Goal: Information Seeking & Learning: Learn about a topic

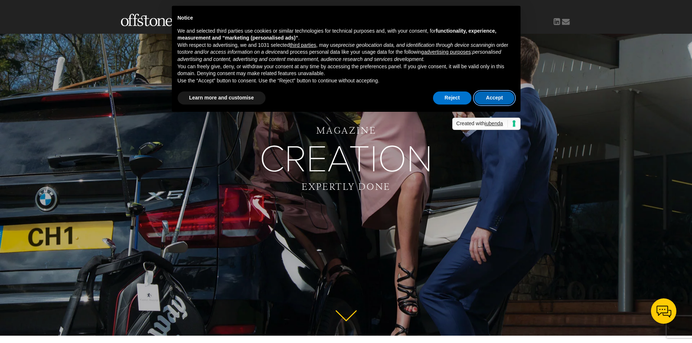
click at [490, 99] on button "Accept" at bounding box center [495, 98] width 40 height 13
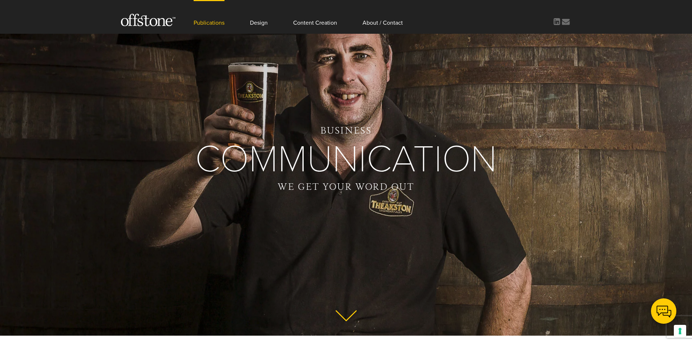
click at [215, 26] on link "Publications" at bounding box center [209, 17] width 31 height 34
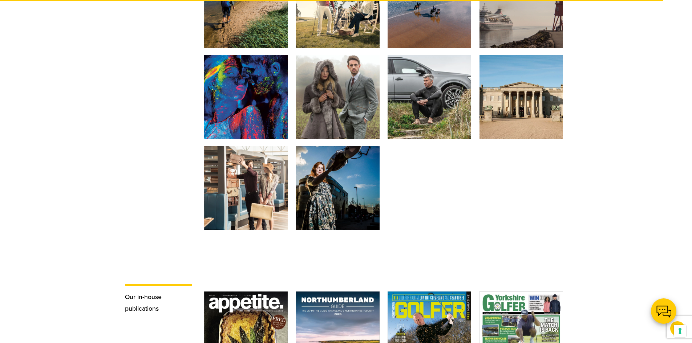
scroll to position [1126, 0]
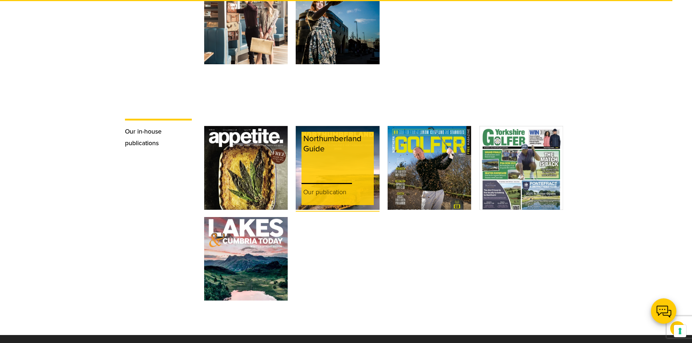
click at [326, 179] on p "Our publication" at bounding box center [338, 191] width 72 height 25
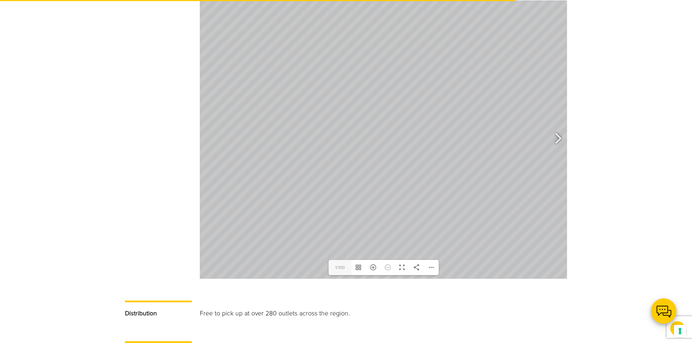
scroll to position [472, 0]
click at [556, 125] on div at bounding box center [555, 138] width 17 height 27
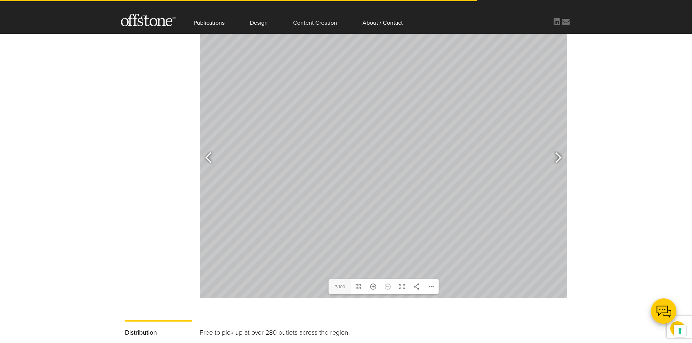
scroll to position [436, 0]
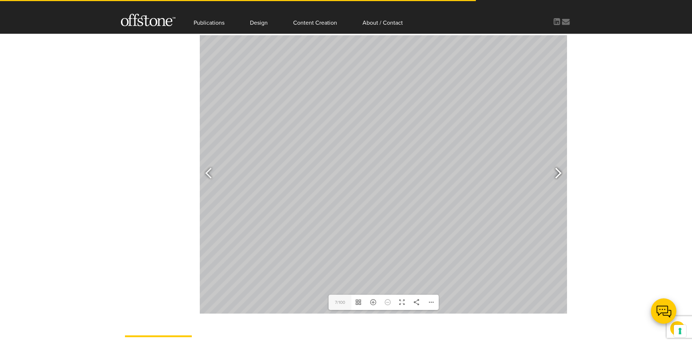
click at [558, 161] on div at bounding box center [555, 174] width 17 height 27
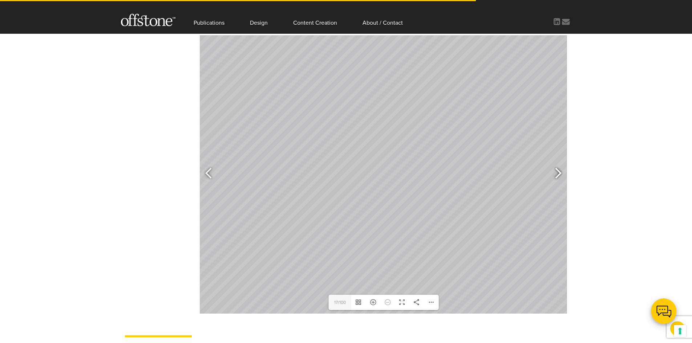
click at [558, 161] on div at bounding box center [555, 174] width 17 height 27
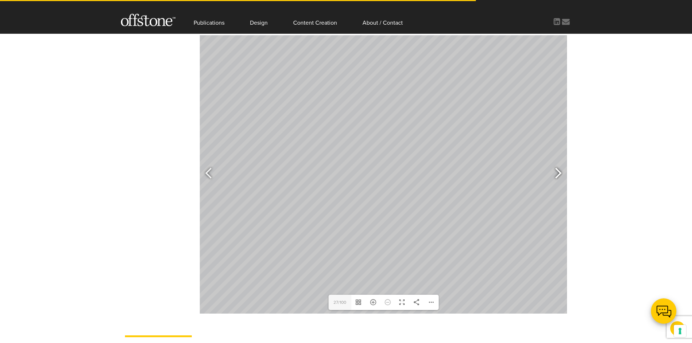
click at [551, 164] on div at bounding box center [555, 174] width 17 height 27
click at [214, 161] on div at bounding box center [211, 174] width 17 height 27
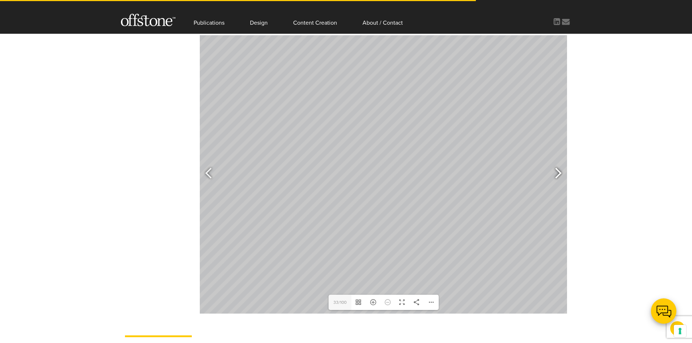
click at [557, 161] on div at bounding box center [555, 174] width 17 height 27
click at [206, 161] on div at bounding box center [211, 174] width 17 height 27
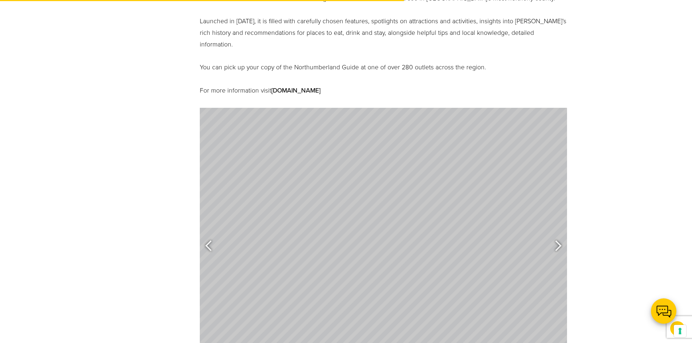
scroll to position [400, 0]
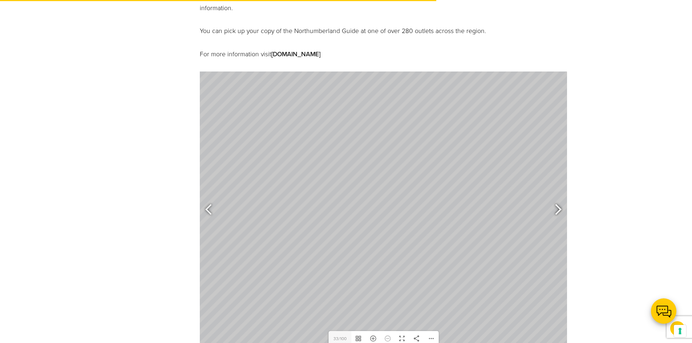
click at [553, 199] on div at bounding box center [555, 210] width 17 height 27
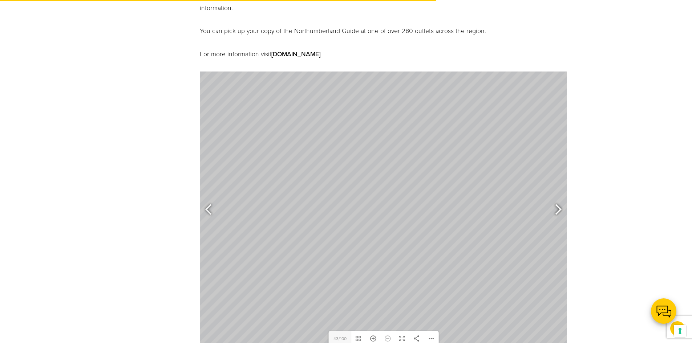
click at [556, 197] on div at bounding box center [555, 210] width 17 height 27
click at [552, 197] on div at bounding box center [555, 210] width 17 height 27
click at [562, 202] on div at bounding box center [555, 210] width 17 height 27
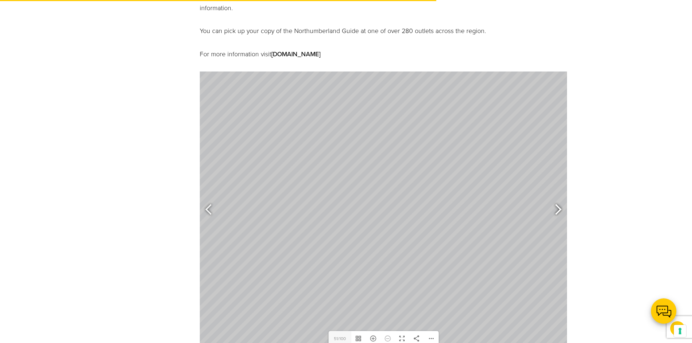
type input "53"
